Goal: Obtain resource: Obtain resource

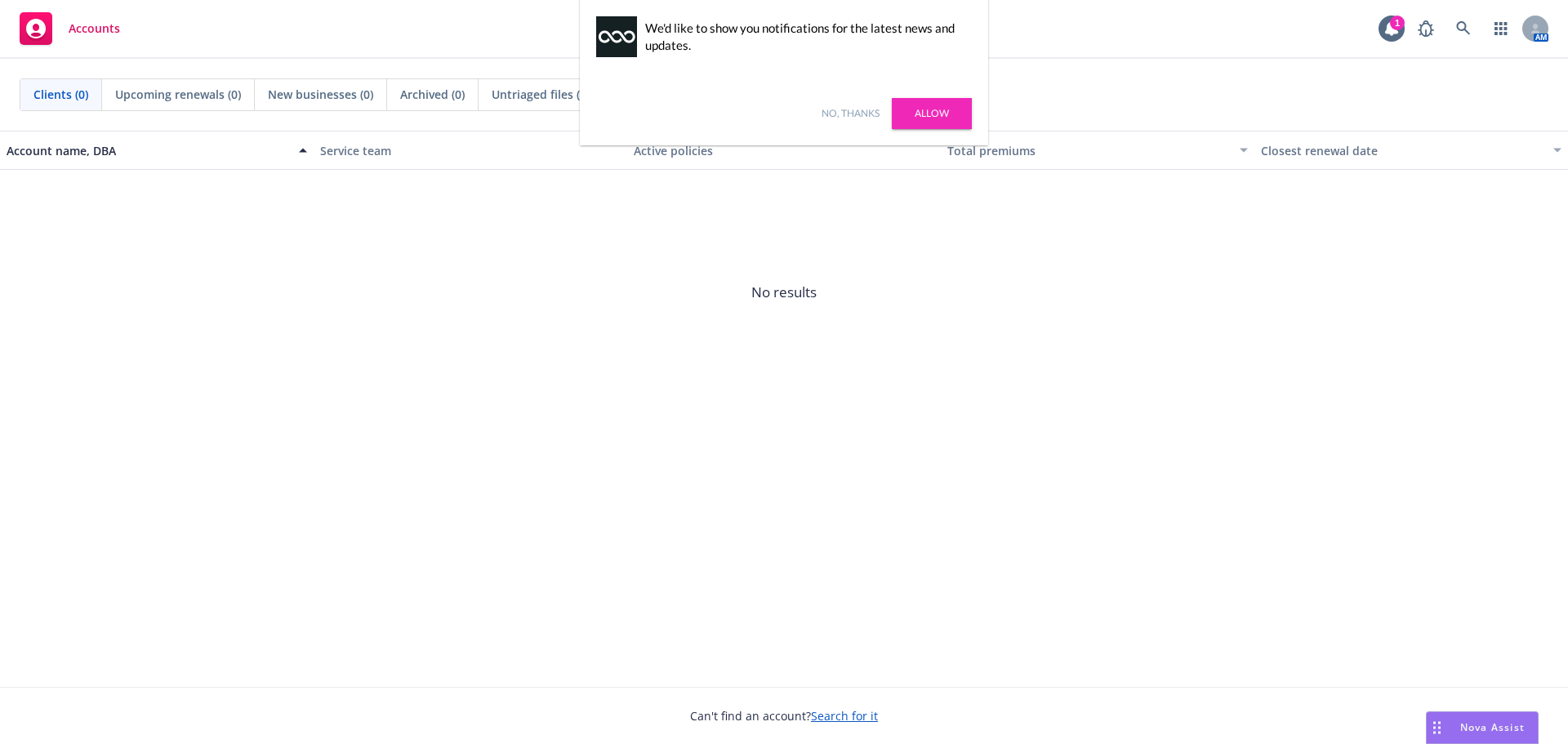
click at [941, 106] on link "Allow" at bounding box center [932, 113] width 80 height 31
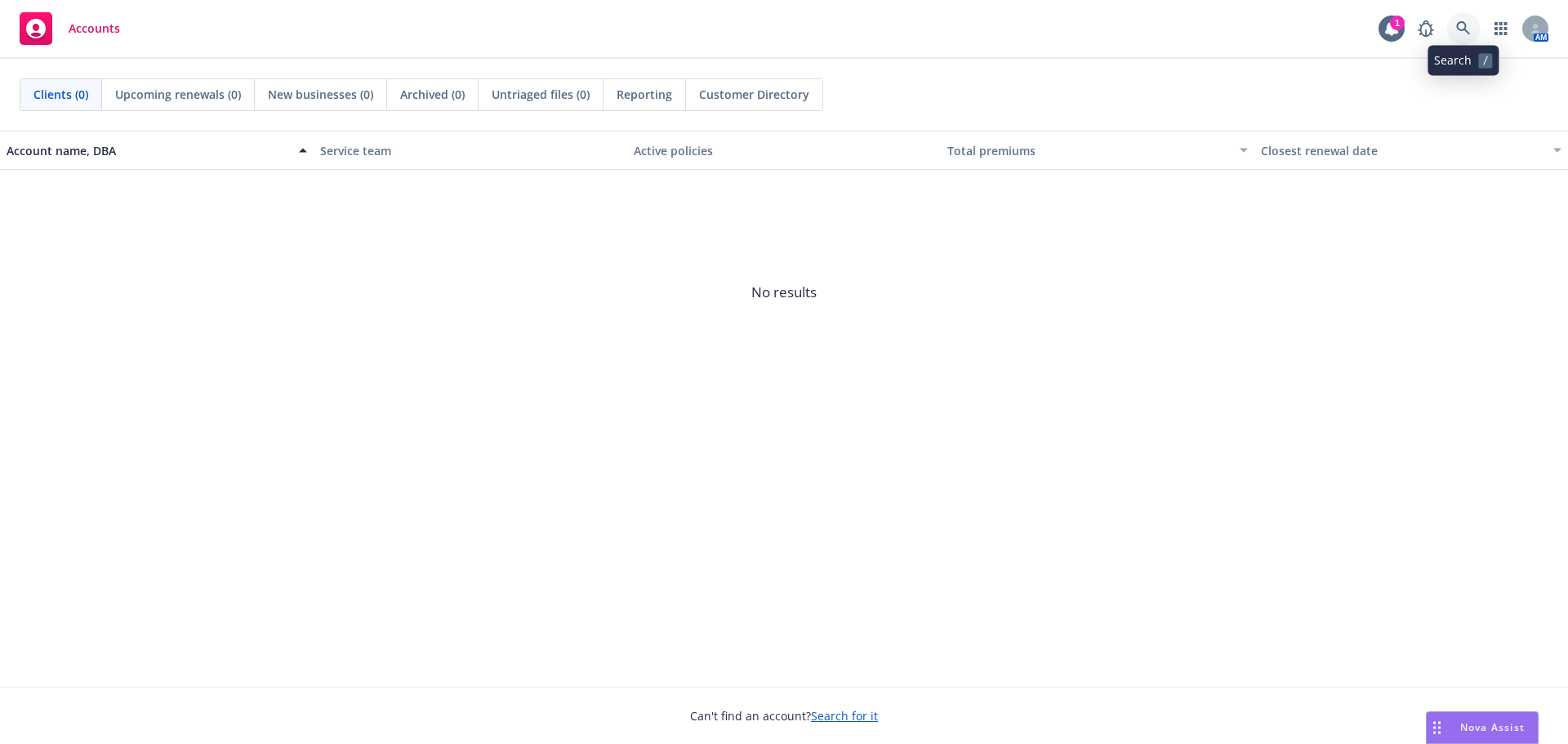
click at [1470, 23] on icon at bounding box center [1463, 28] width 14 height 14
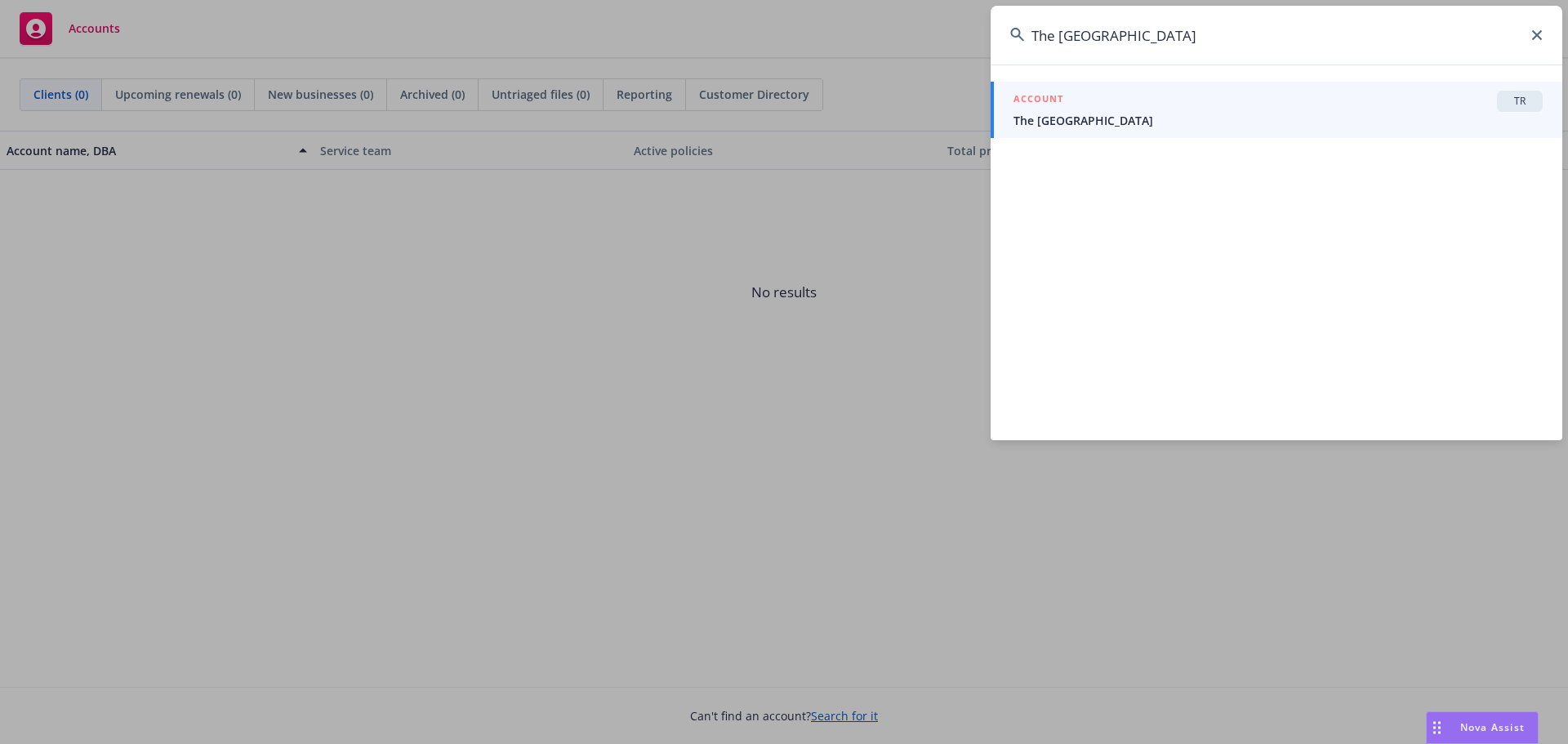
type input "The [GEOGRAPHIC_DATA]"
click at [1085, 128] on span "The [GEOGRAPHIC_DATA]" at bounding box center [1278, 120] width 529 height 17
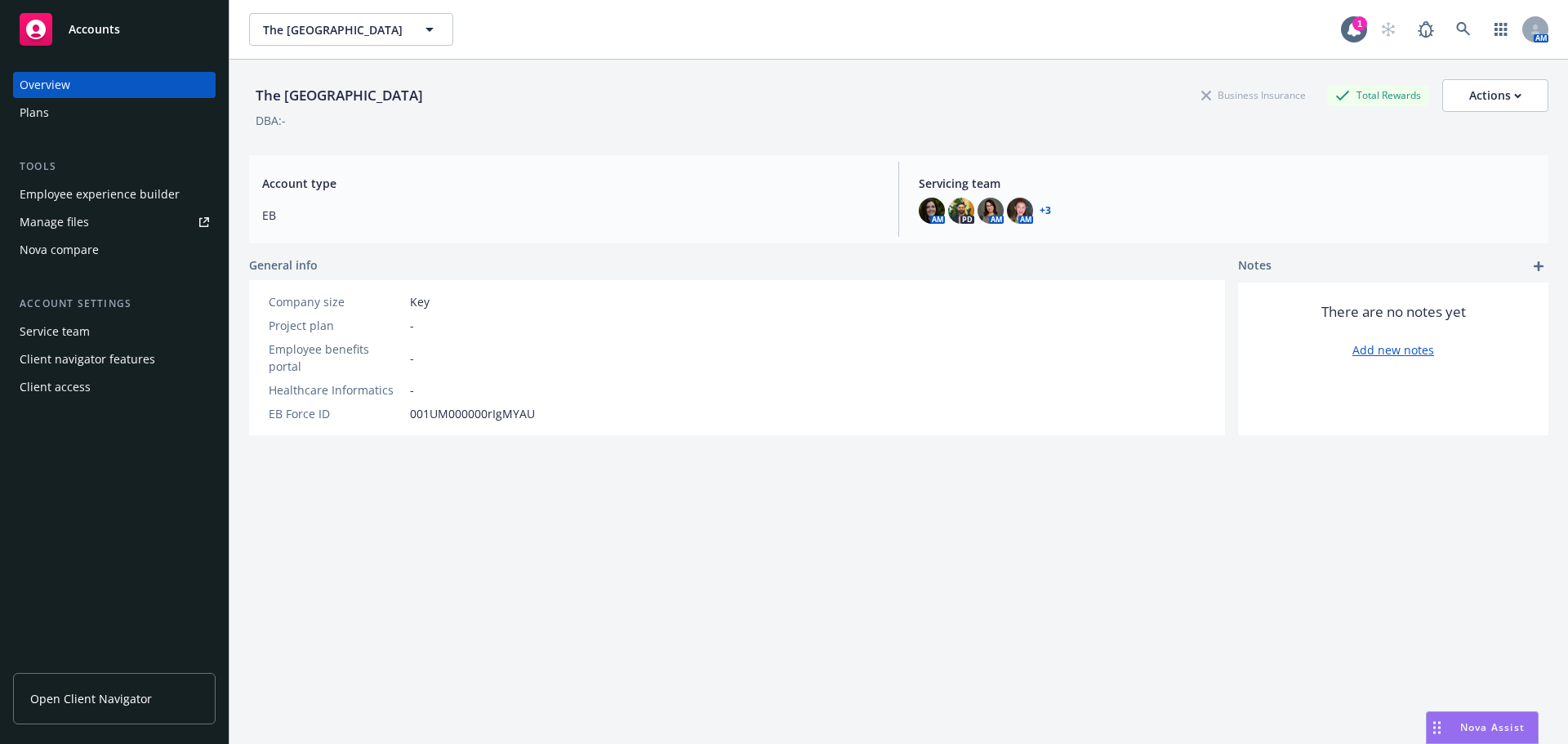
click at [146, 121] on div "Plans" at bounding box center [114, 113] width 190 height 26
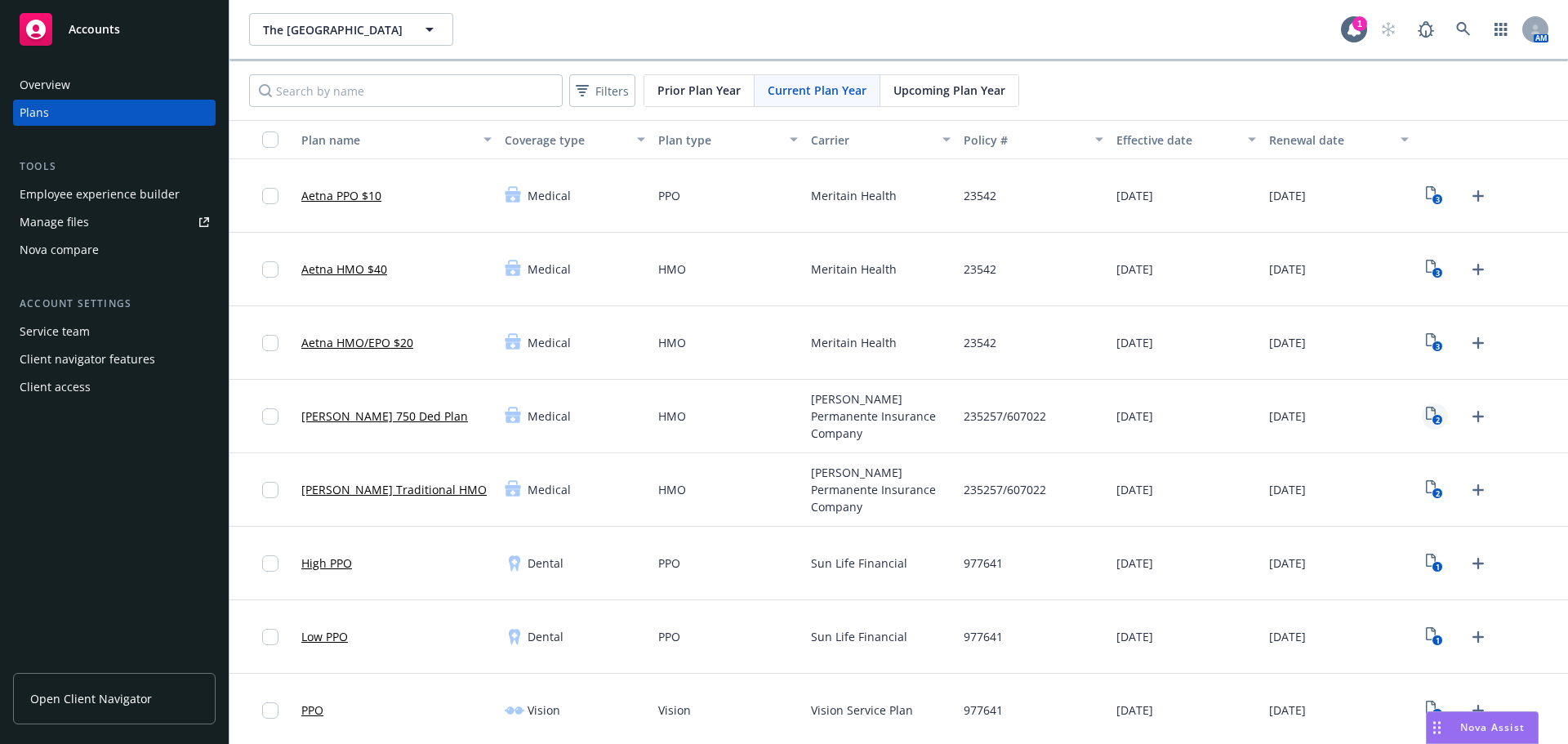
click at [1431, 414] on icon "2" at bounding box center [1435, 416] width 17 height 19
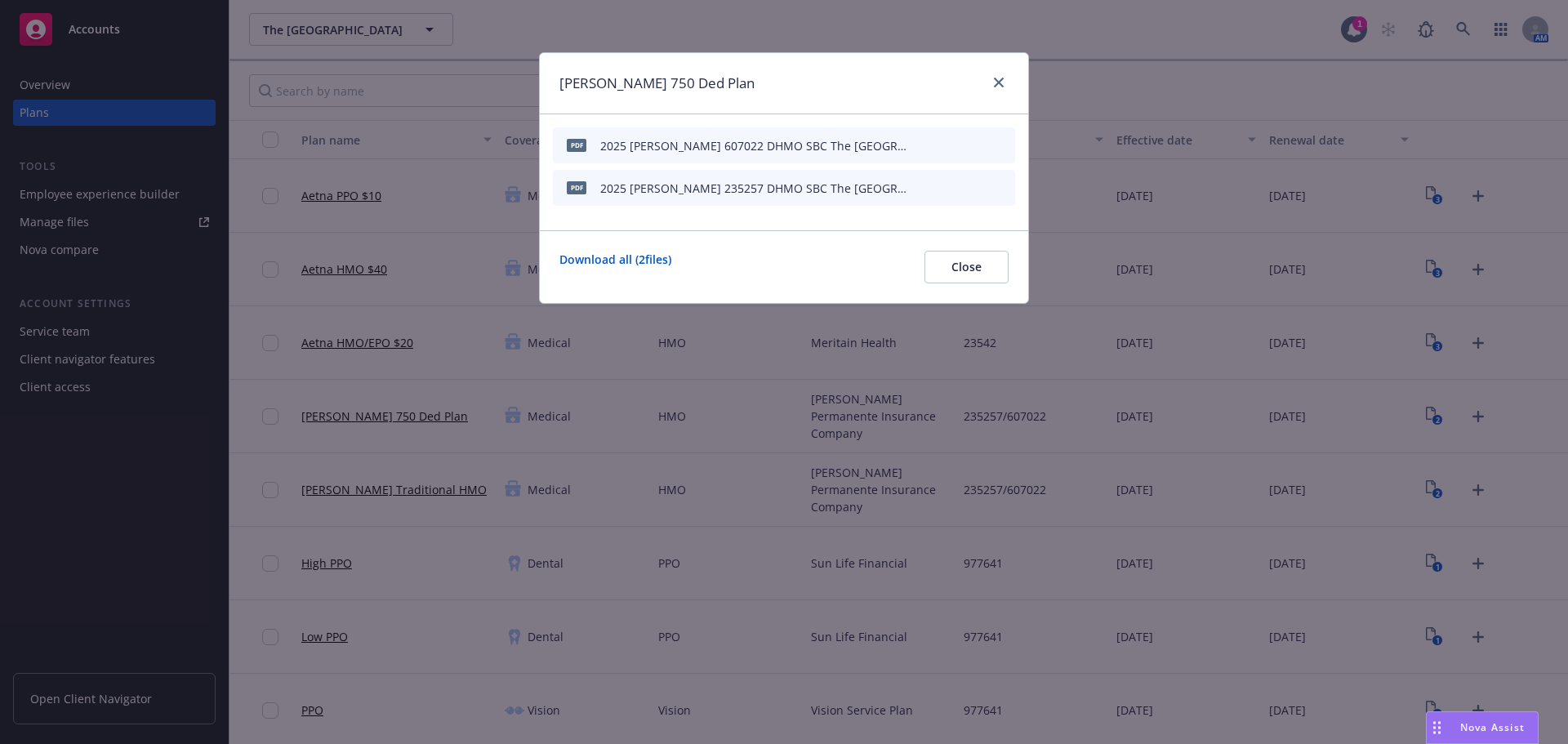
click at [974, 150] on icon "preview file" at bounding box center [973, 145] width 14 height 12
click at [992, 72] on div "[PERSON_NAME] 750 Ded Plan" at bounding box center [784, 84] width 489 height 61
click at [998, 83] on icon "close" at bounding box center [999, 83] width 10 height 10
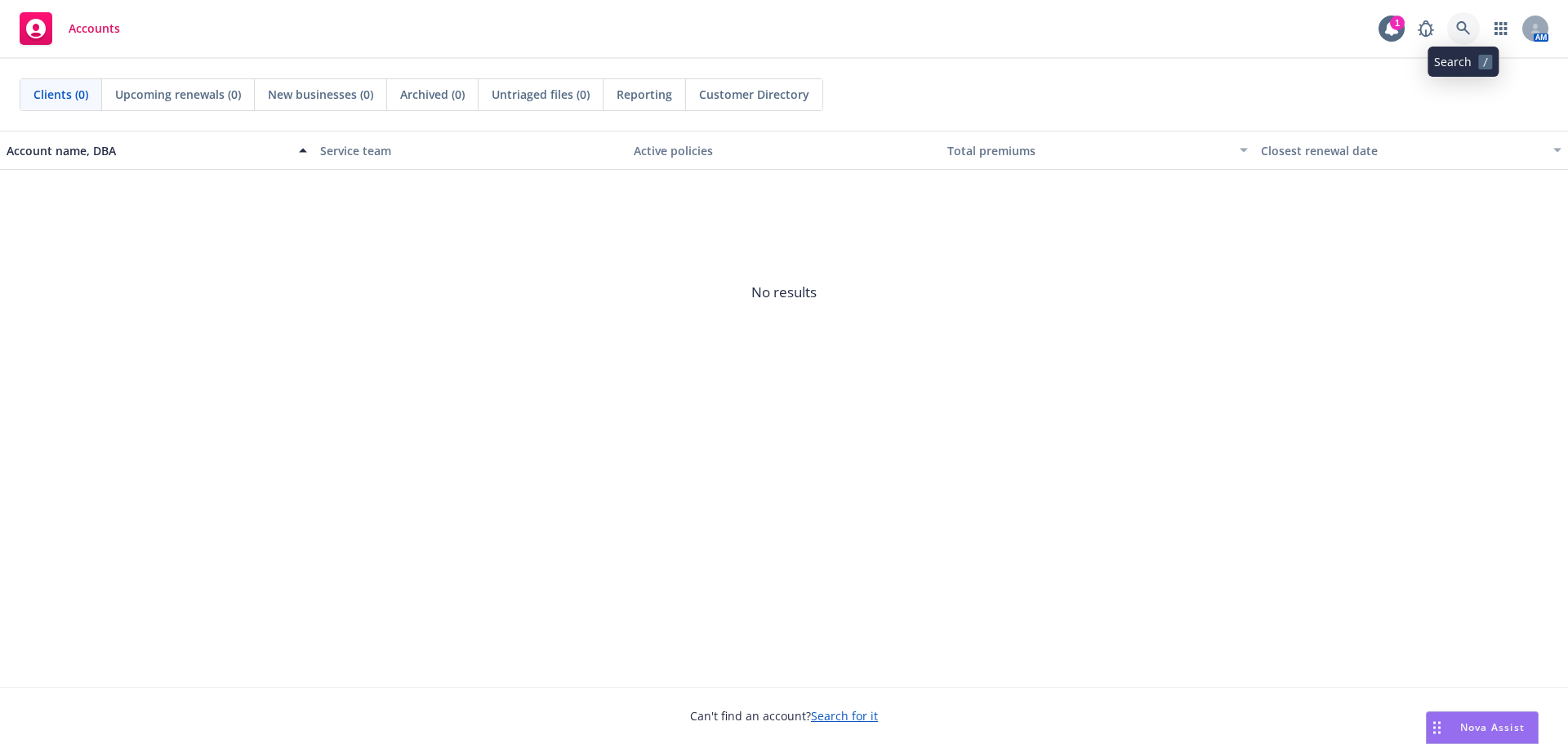
click at [1469, 25] on icon at bounding box center [1463, 28] width 14 height 14
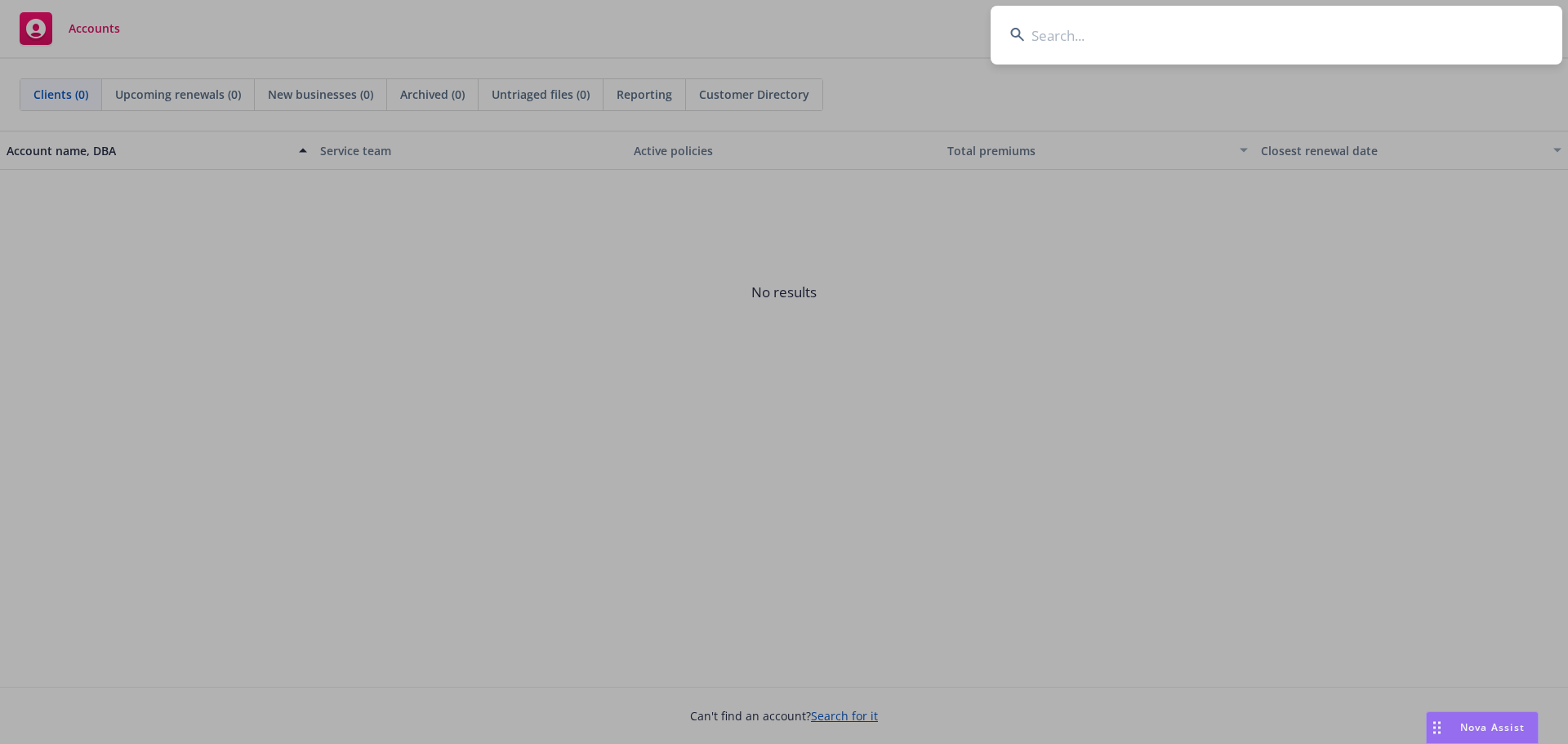
click at [1036, 35] on input at bounding box center [1276, 35] width 571 height 58
paste input "The [GEOGRAPHIC_DATA]"
type input "The [GEOGRAPHIC_DATA]"
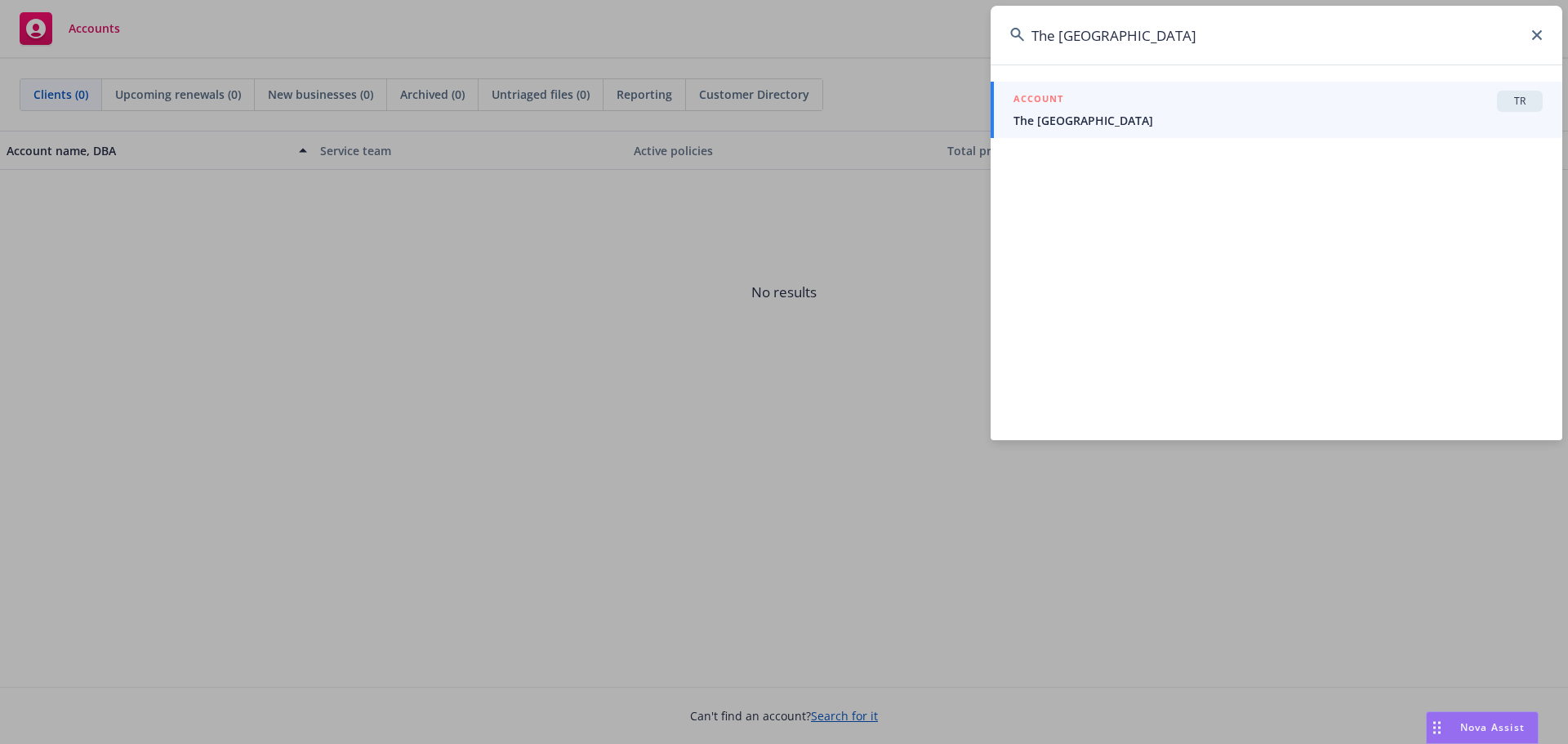
click at [1101, 118] on span "The [GEOGRAPHIC_DATA]" at bounding box center [1278, 120] width 529 height 17
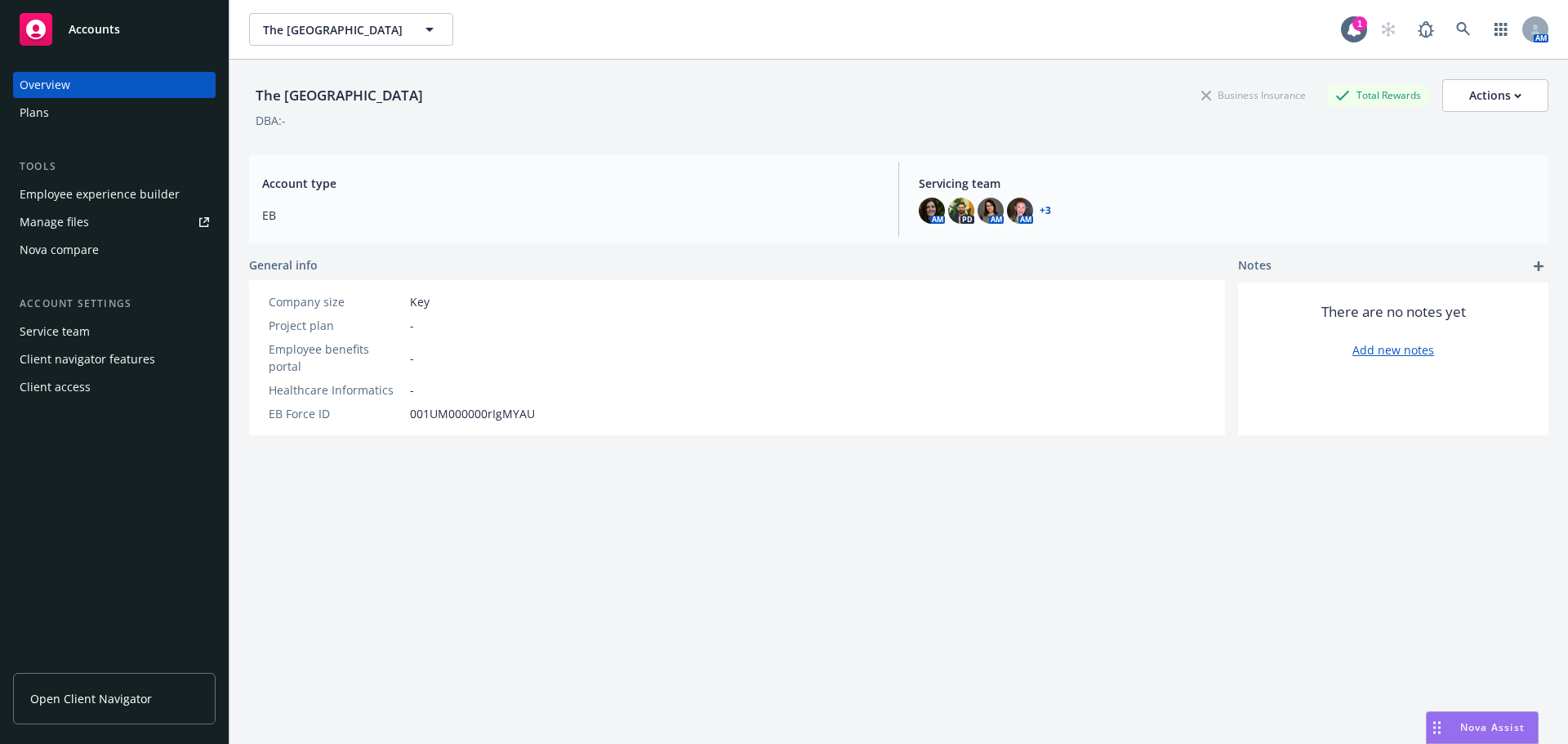
click at [73, 106] on div "Plans" at bounding box center [114, 113] width 190 height 26
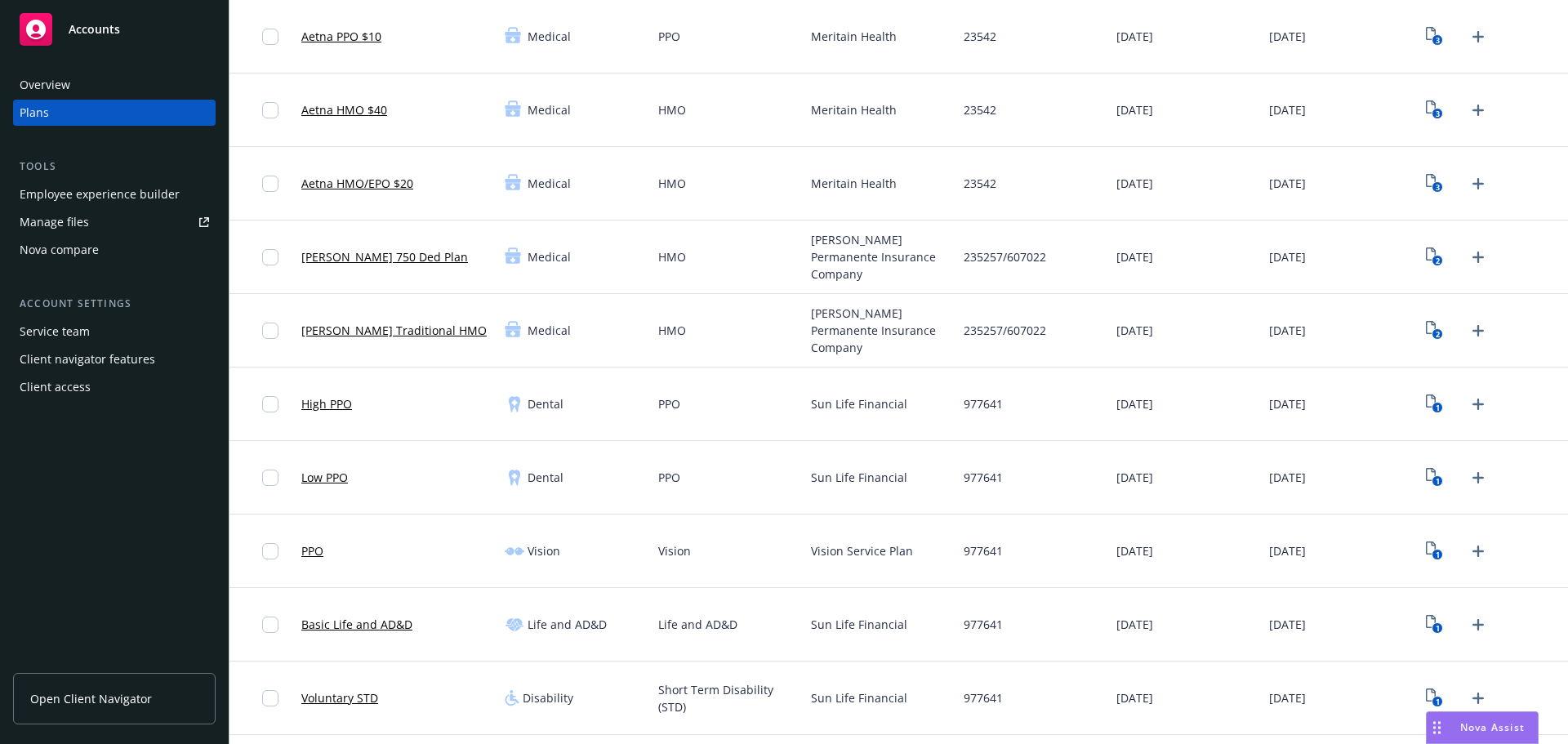
scroll to position [163, 0]
click at [1428, 322] on icon "2" at bounding box center [1435, 326] width 17 height 19
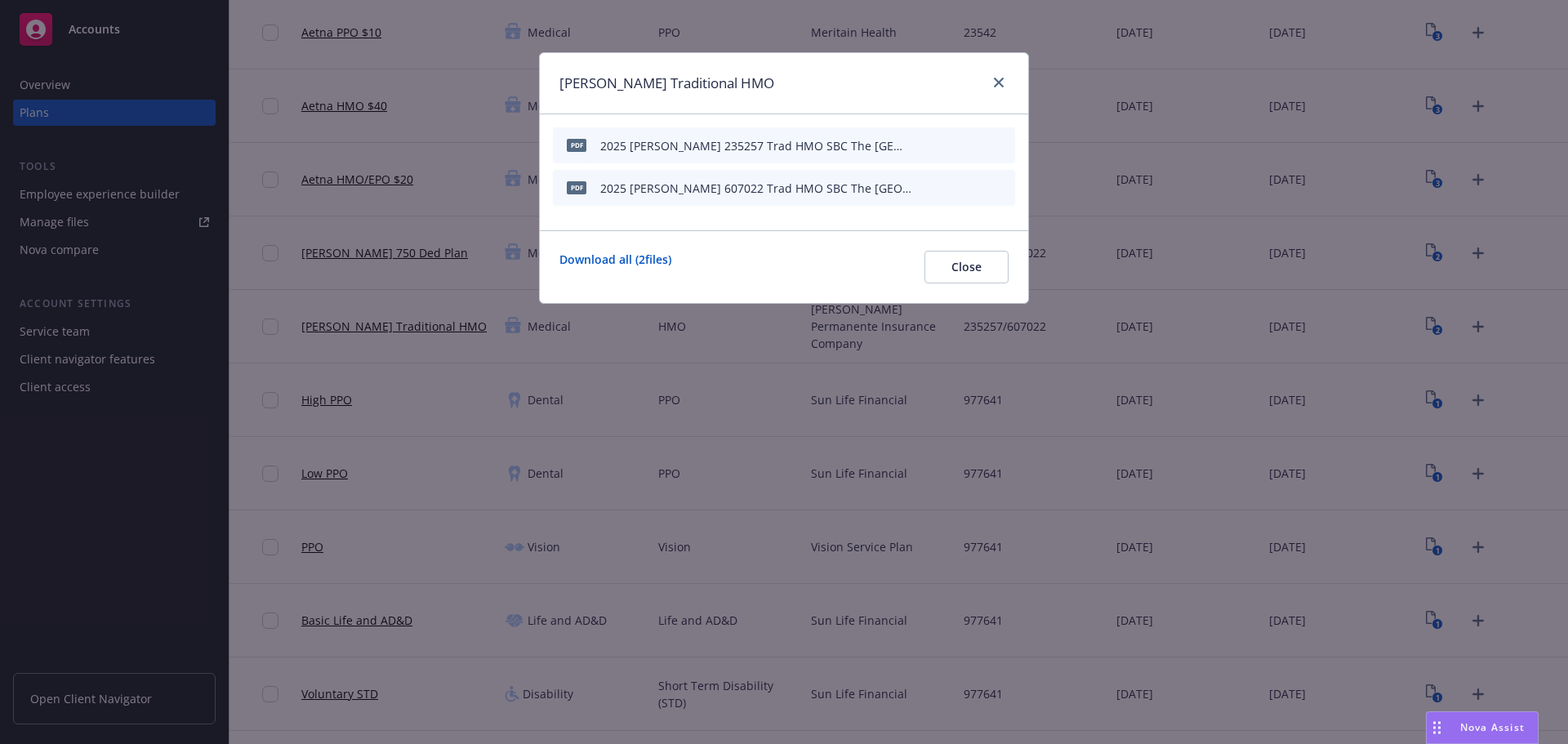
click at [977, 145] on icon "preview file" at bounding box center [973, 145] width 14 height 12
